Goal: Check status: Check status

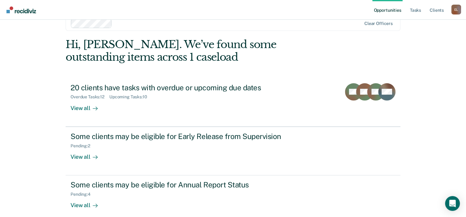
scroll to position [20, 0]
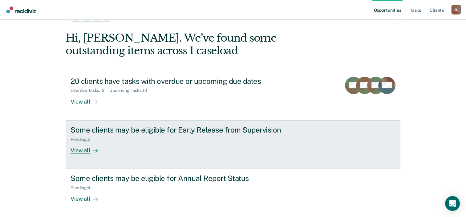
click at [145, 137] on div "Pending : 2" at bounding box center [178, 138] width 216 height 8
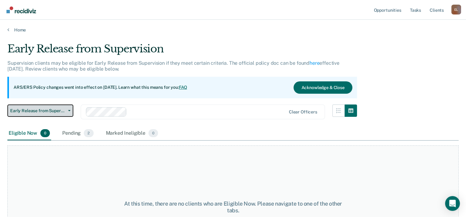
click at [66, 112] on button "Early Release from Supervision" at bounding box center [40, 110] width 66 height 12
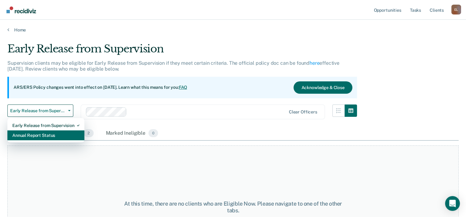
click at [57, 131] on div "Annual Report Status" at bounding box center [45, 135] width 67 height 10
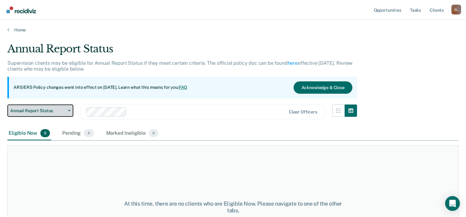
scroll to position [51, 0]
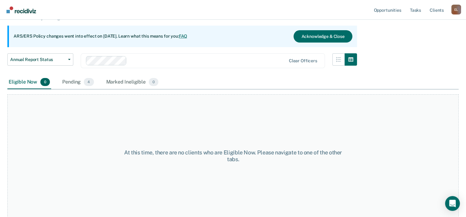
click at [207, 148] on div "At this time, there are no clients who are Eligible Now. Please navigate to one…" at bounding box center [232, 155] width 451 height 123
click at [68, 82] on div "Pending 4" at bounding box center [78, 82] width 34 height 14
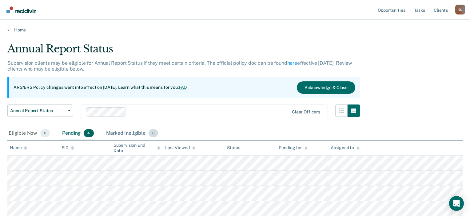
click at [117, 130] on div "Marked Ineligible 0" at bounding box center [132, 133] width 55 height 14
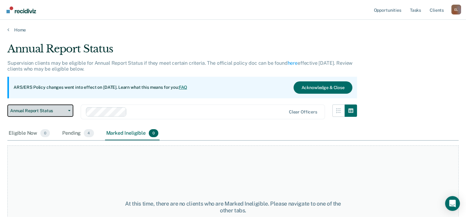
click at [70, 109] on button "Annual Report Status" at bounding box center [40, 110] width 66 height 12
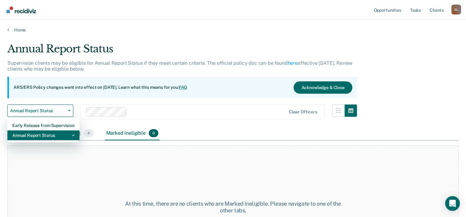
click at [47, 133] on div "Annual Report Status" at bounding box center [43, 135] width 62 height 10
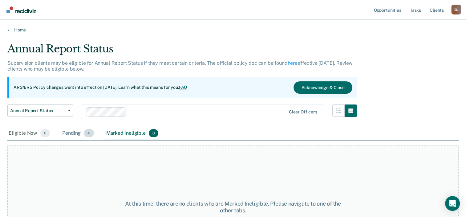
click at [83, 134] on div "Pending 4" at bounding box center [78, 133] width 34 height 14
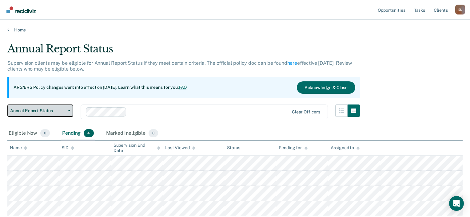
click at [68, 110] on icon "button" at bounding box center [69, 110] width 2 height 1
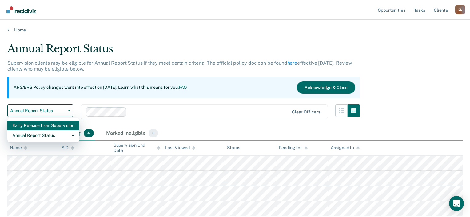
click at [49, 126] on div "Early Release from Supervision" at bounding box center [43, 125] width 62 height 10
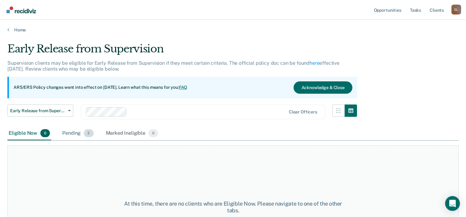
click at [74, 131] on div "Pending 2" at bounding box center [78, 133] width 34 height 14
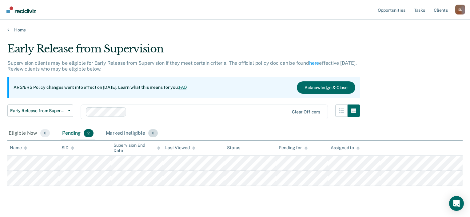
click at [133, 130] on div "Marked Ineligible 0" at bounding box center [132, 133] width 55 height 14
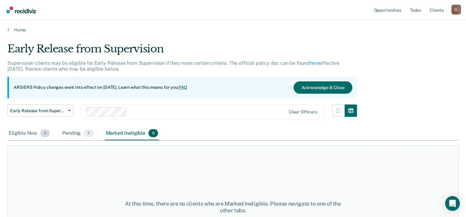
click at [15, 135] on div "Eligible Now 0" at bounding box center [29, 133] width 44 height 14
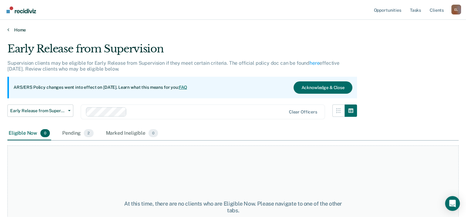
click at [20, 30] on link "Home" at bounding box center [232, 30] width 451 height 6
